Goal: Transaction & Acquisition: Obtain resource

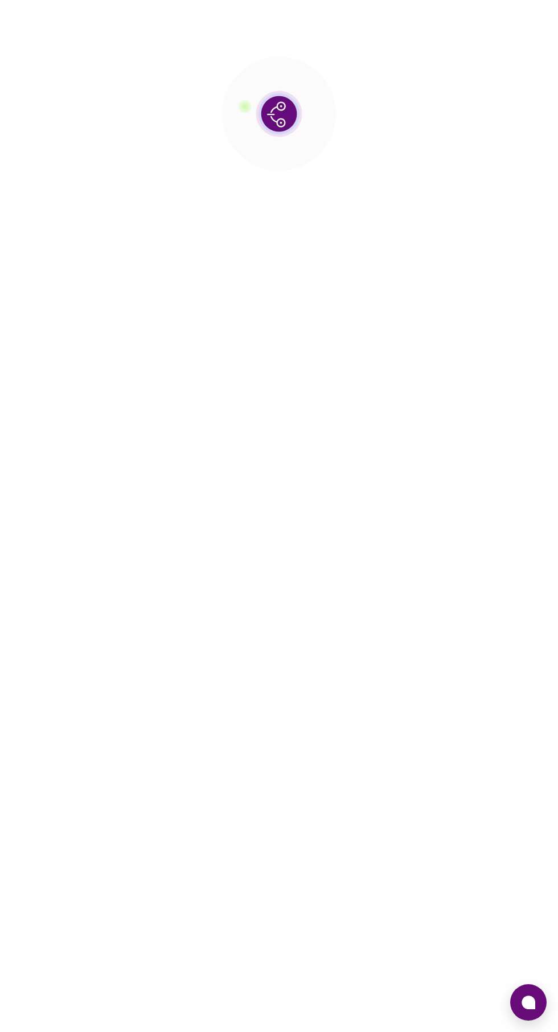
click at [523, 1020] on div at bounding box center [279, 516] width 558 height 1032
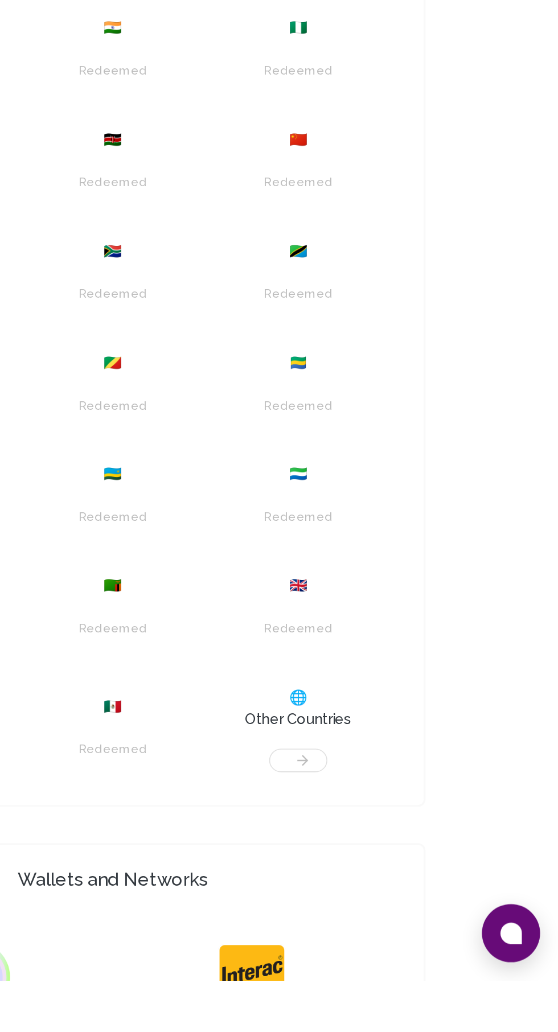
scroll to position [222, 0]
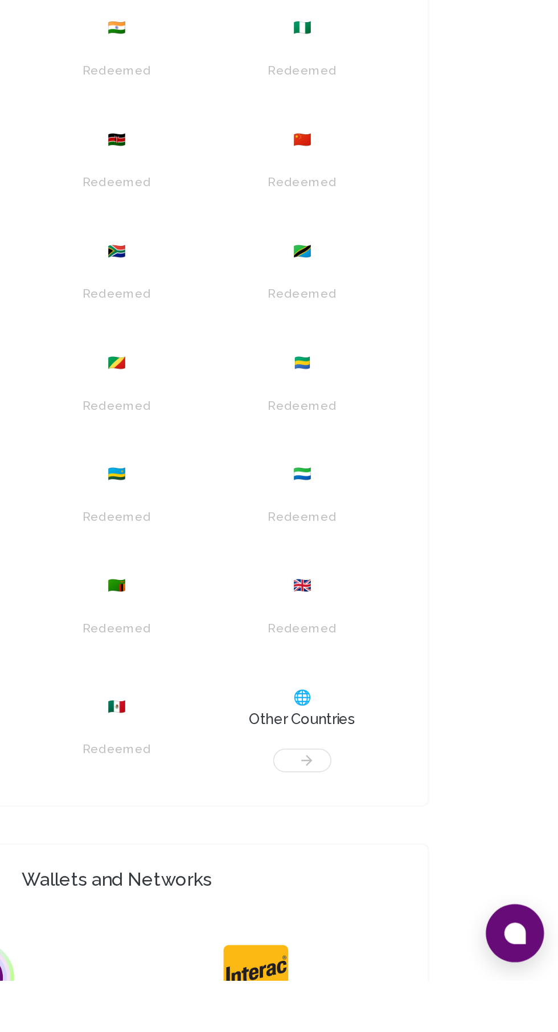
click at [529, 1009] on icon at bounding box center [528, 1002] width 14 height 14
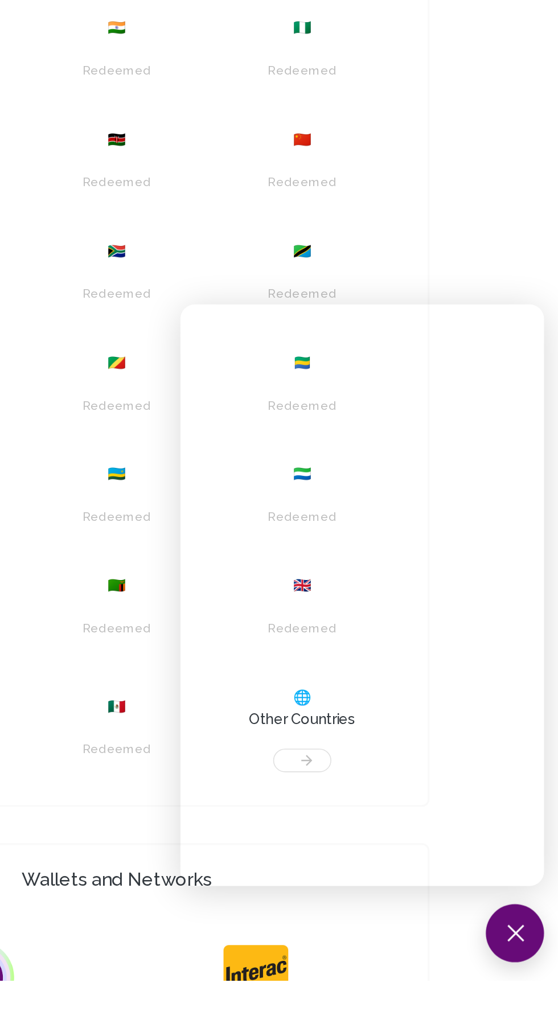
click at [261, 541] on div "Redeemed" at bounding box center [278, 532] width 49 height 18
click at [422, 873] on iframe at bounding box center [433, 790] width 228 height 364
click at [534, 1020] on button at bounding box center [528, 1002] width 36 height 36
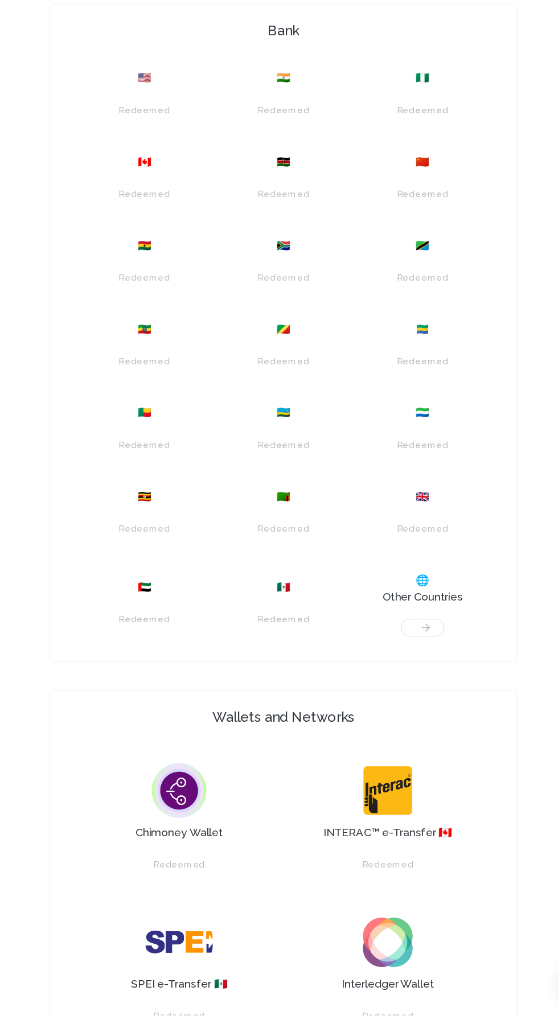
scroll to position [442, 0]
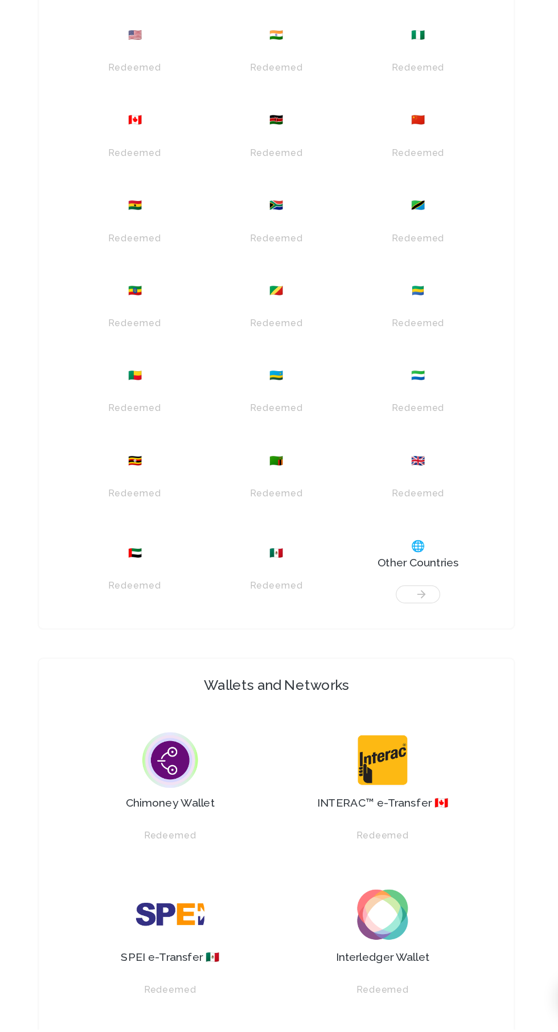
click at [397, 682] on div at bounding box center [395, 669] width 102 height 26
click at [395, 642] on span "🌐" at bounding box center [394, 636] width 11 height 14
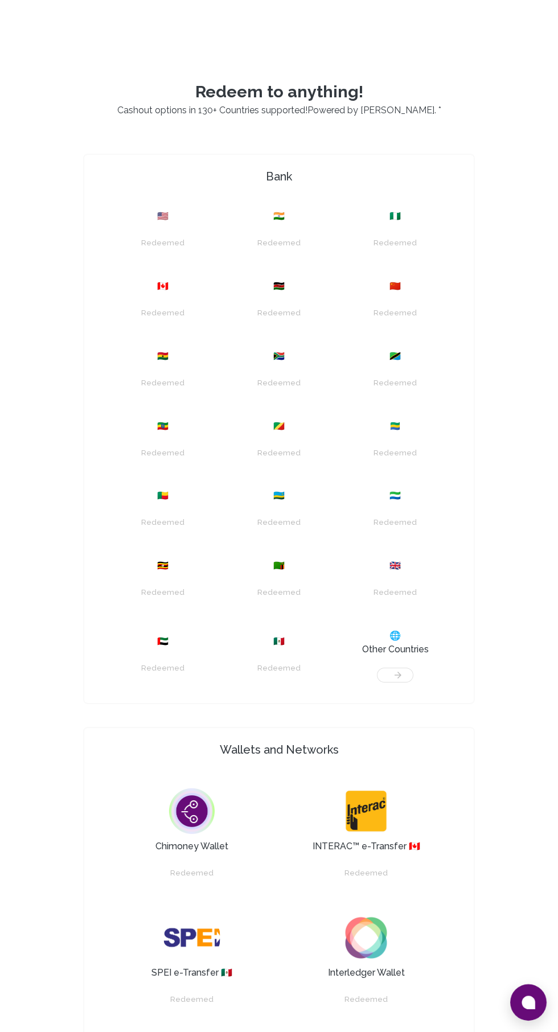
scroll to position [440, 0]
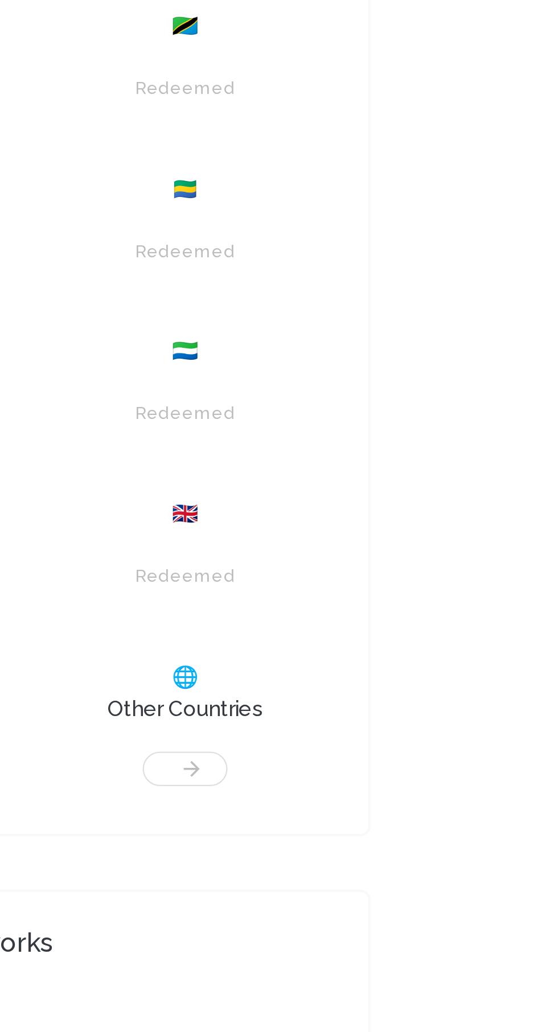
click at [401, 683] on div at bounding box center [395, 670] width 102 height 26
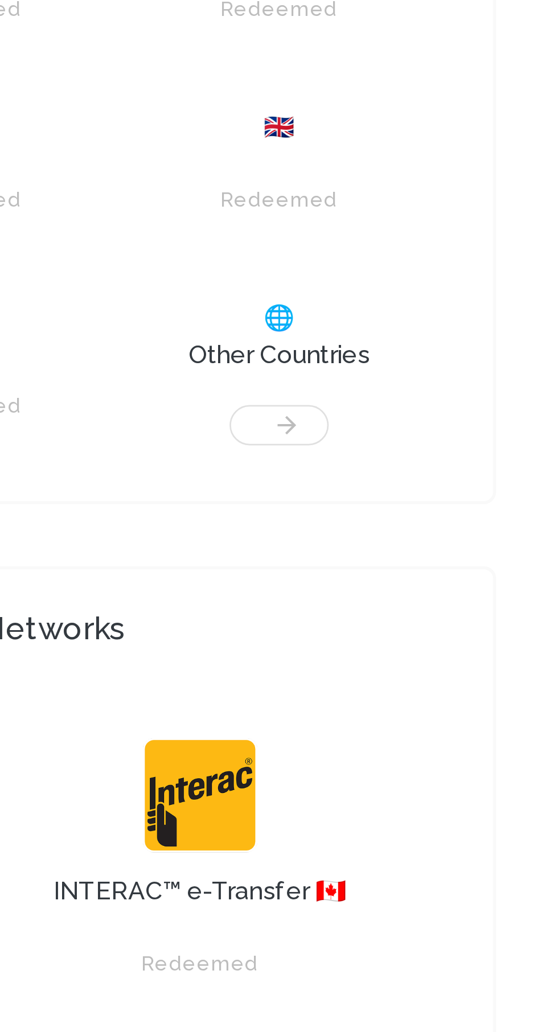
click at [398, 683] on div at bounding box center [395, 670] width 102 height 26
click at [395, 683] on div at bounding box center [395, 670] width 102 height 26
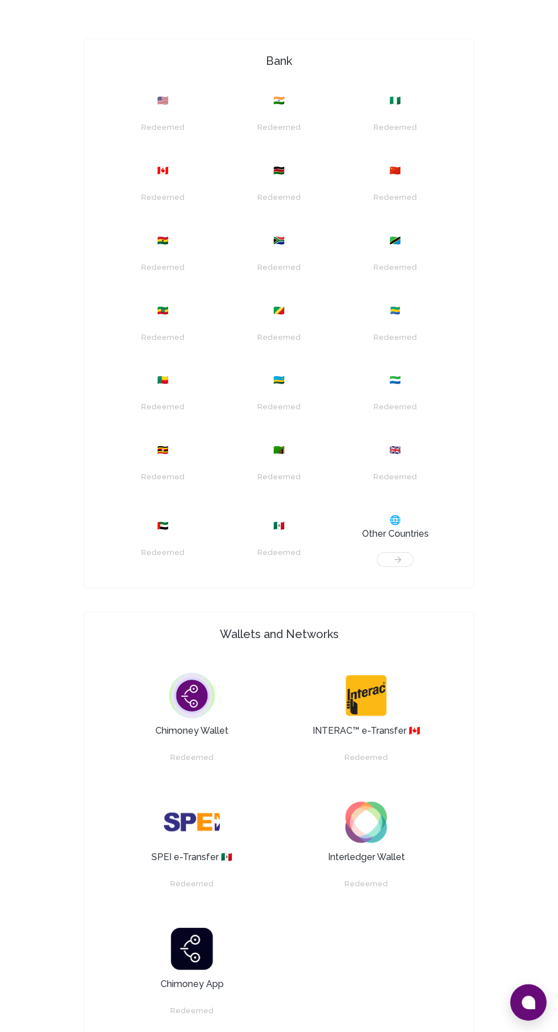
scroll to position [571, 0]
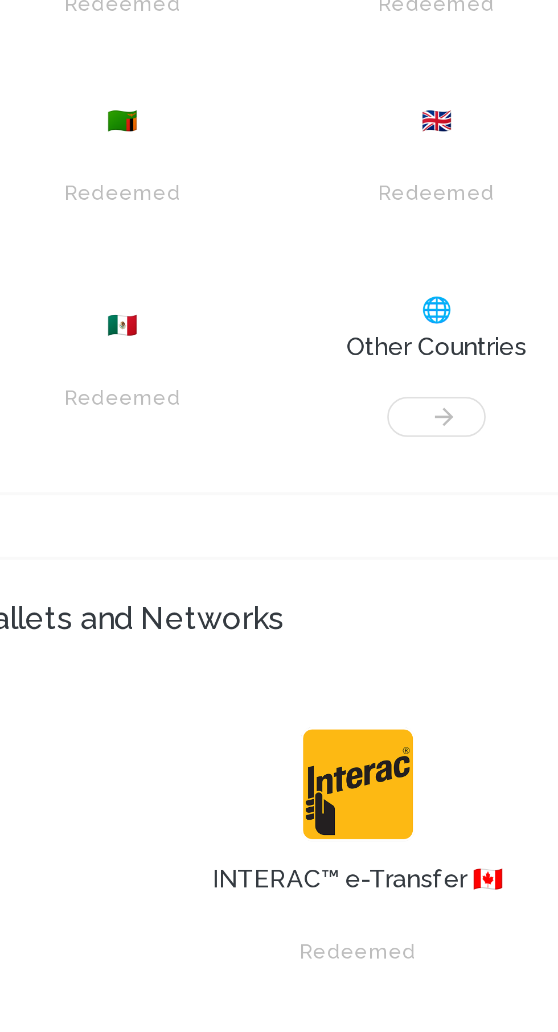
click at [398, 553] on div at bounding box center [395, 540] width 102 height 26
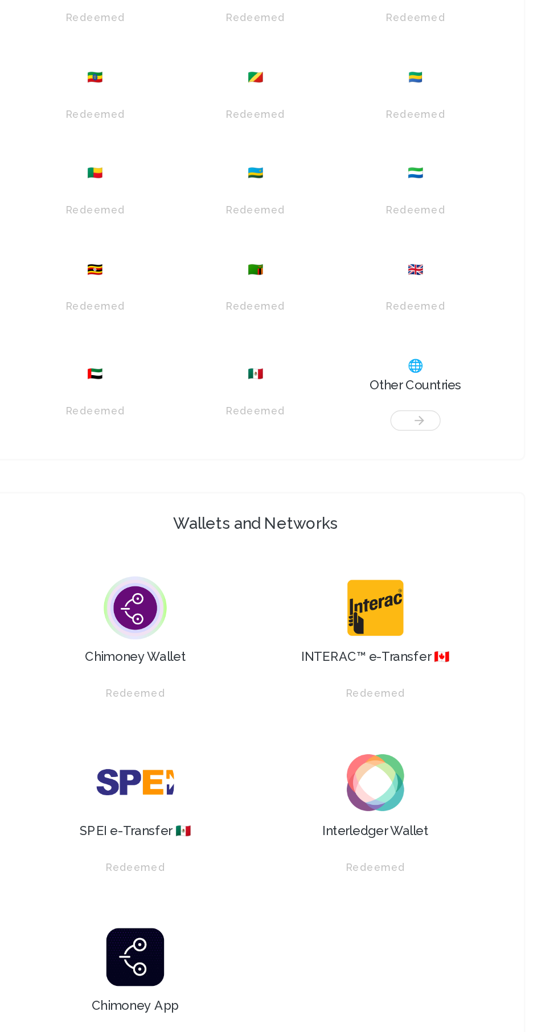
scroll to position [696, 0]
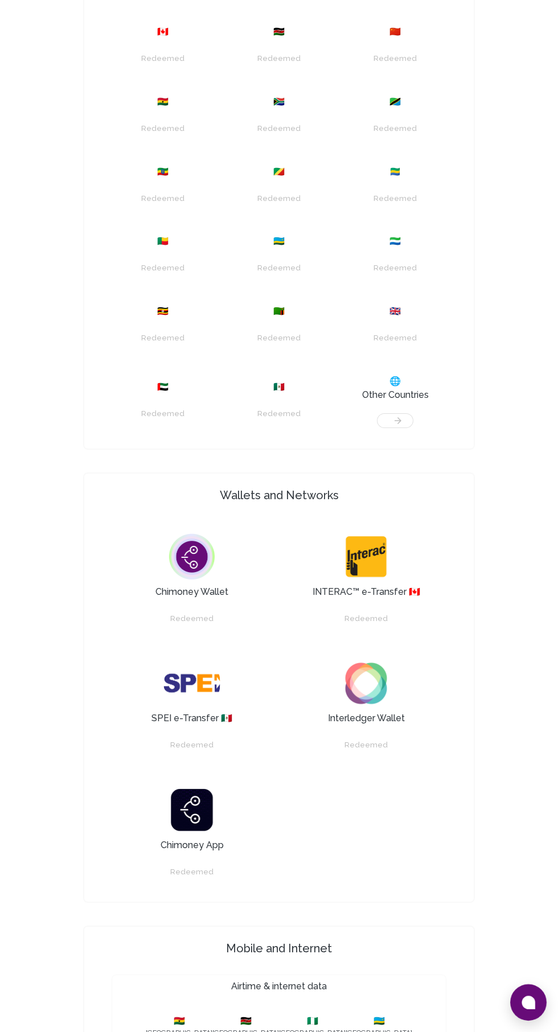
click at [443, 510] on div "Bank 🇺🇸 Redeemed 🇮🇳 Redeemed 🇳🇬 Redeemed 🇨🇦 Redeemed 🇰🇪 Redeemed 🇨🇳 Redeemed 🇬🇭…" at bounding box center [278, 632] width 419 height 1467
click at [386, 585] on img at bounding box center [365, 556] width 57 height 57
click at [370, 712] on img at bounding box center [365, 683] width 57 height 57
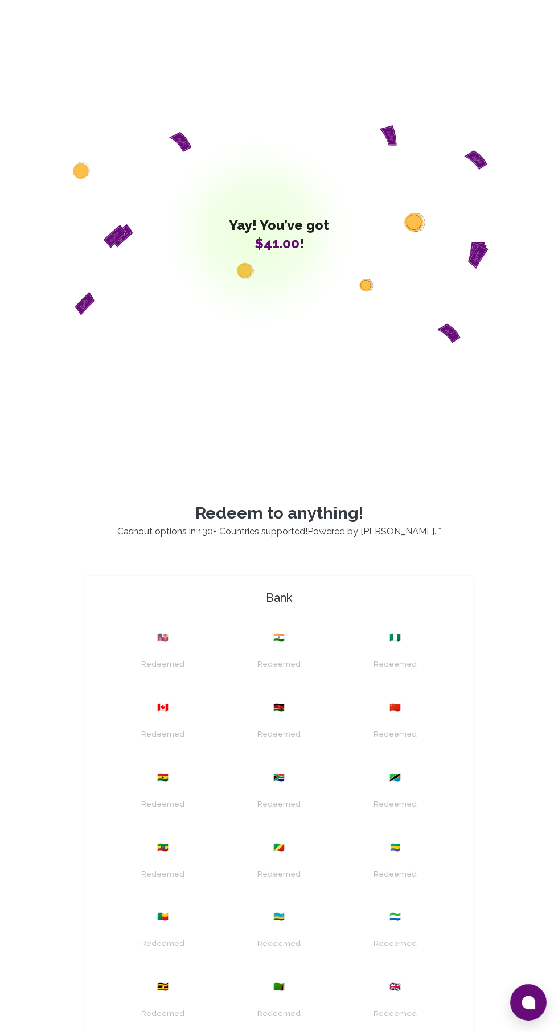
scroll to position [0, 0]
